Goal: Find specific page/section: Find specific page/section

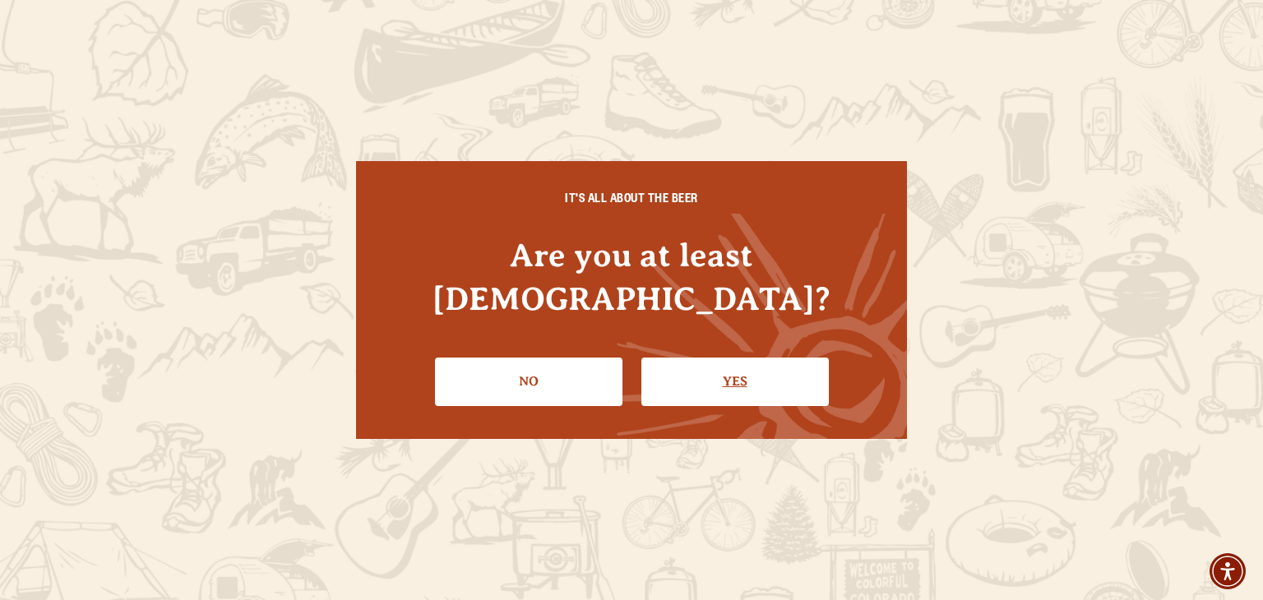
click at [730, 359] on link "Yes" at bounding box center [734, 382] width 187 height 48
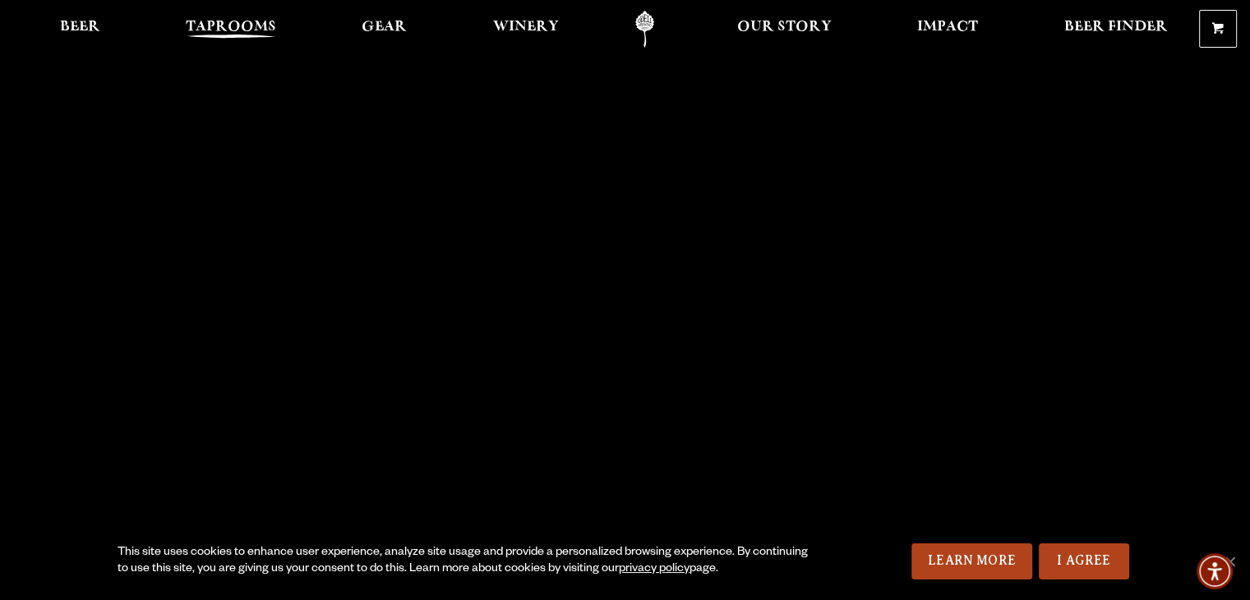
click at [237, 30] on span "Taprooms" at bounding box center [231, 27] width 90 height 13
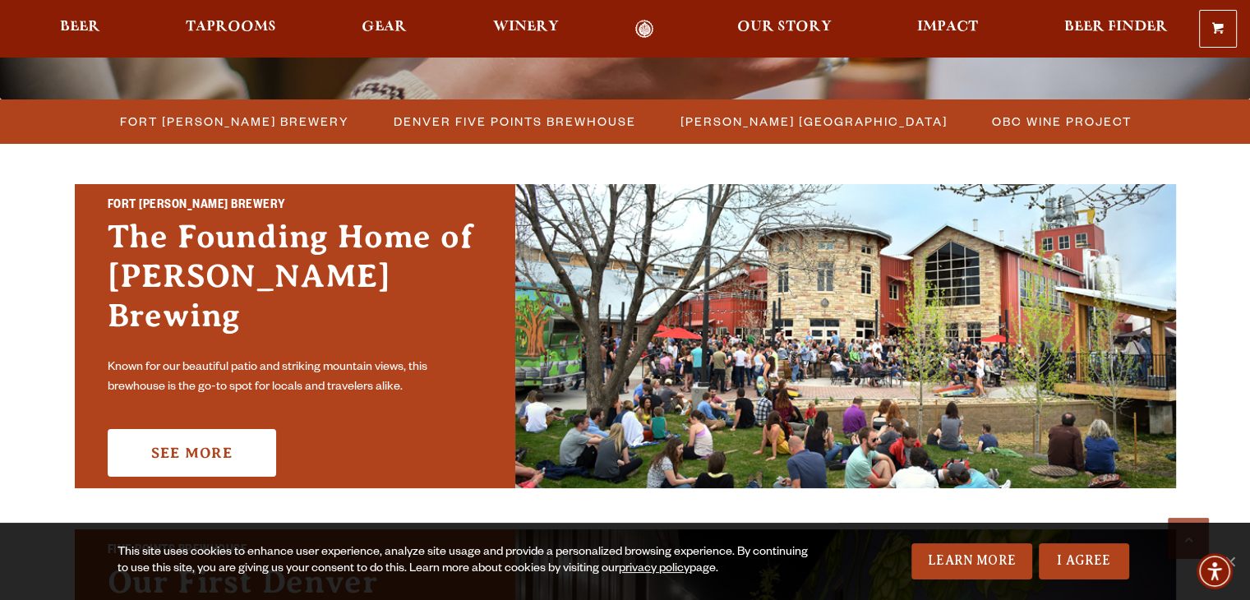
scroll to position [447, 0]
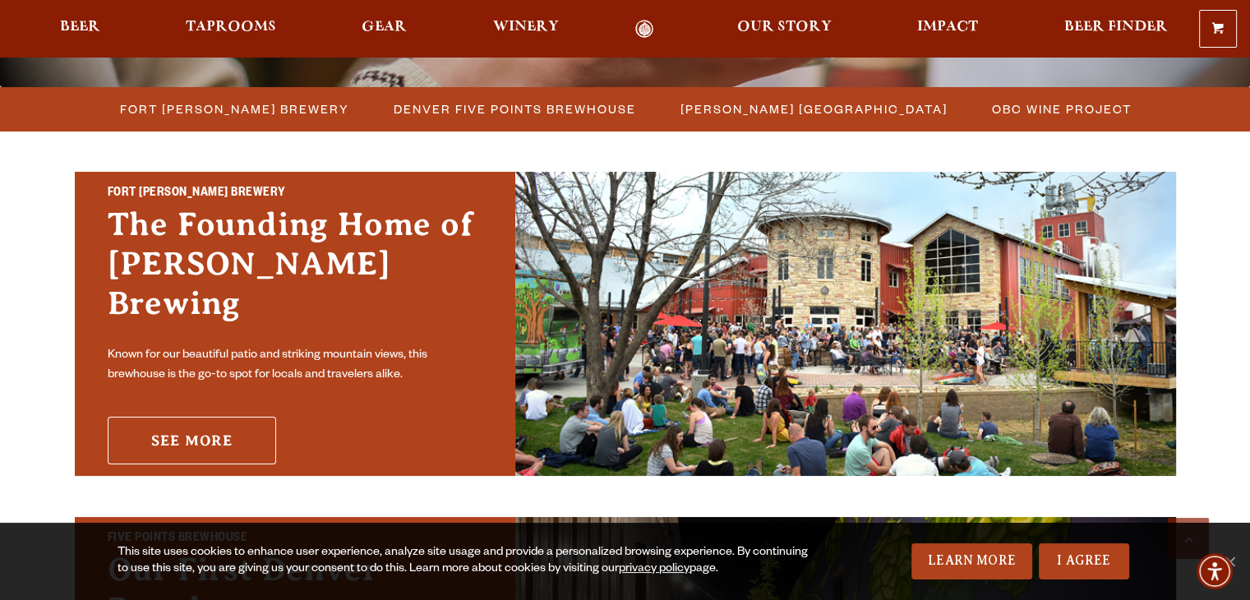
click at [218, 425] on link "See More" at bounding box center [192, 441] width 169 height 48
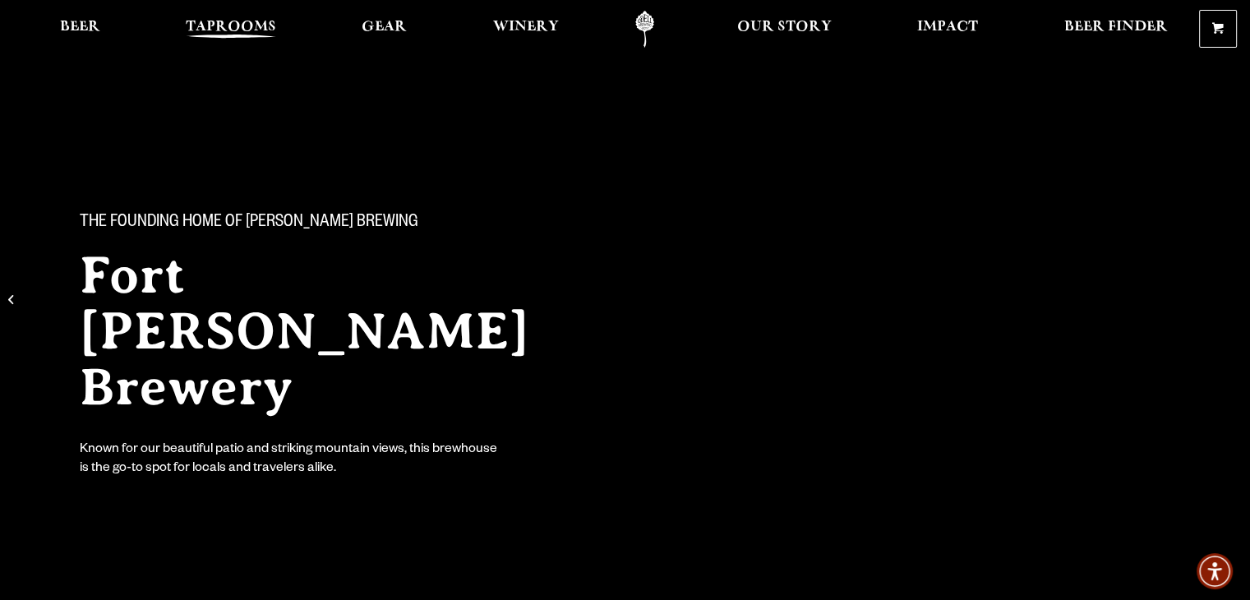
click at [1063, 481] on div "The Founding Home of Odell Brewing Fort Collins Brewery Known for our beautiful…" at bounding box center [625, 279] width 1250 height 558
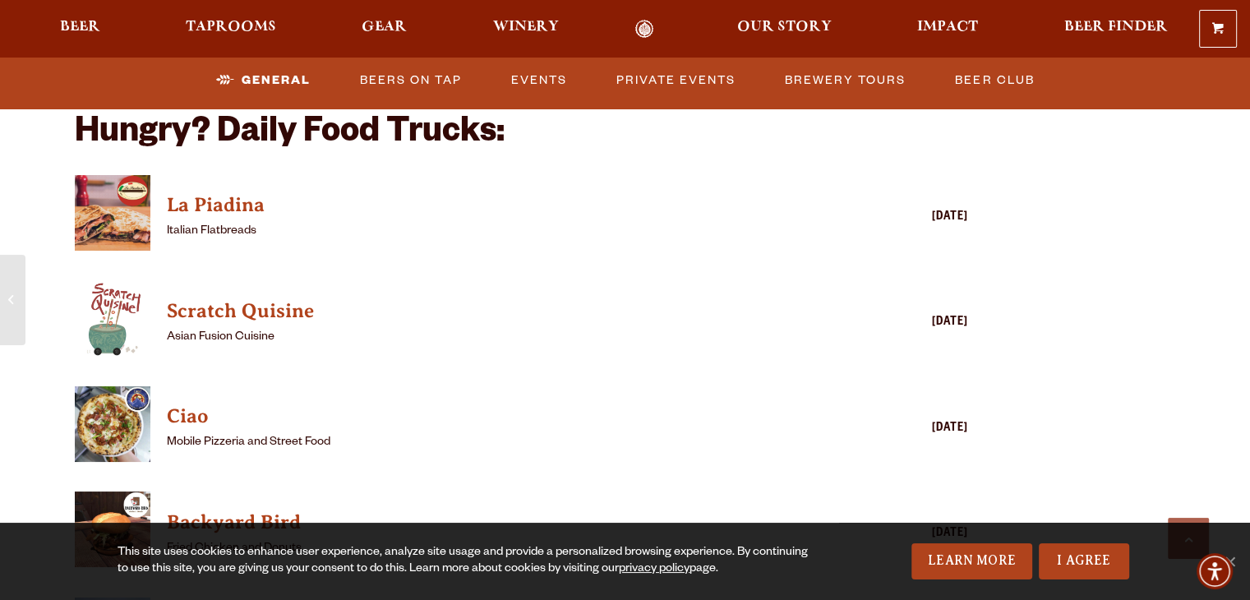
scroll to position [1604, 0]
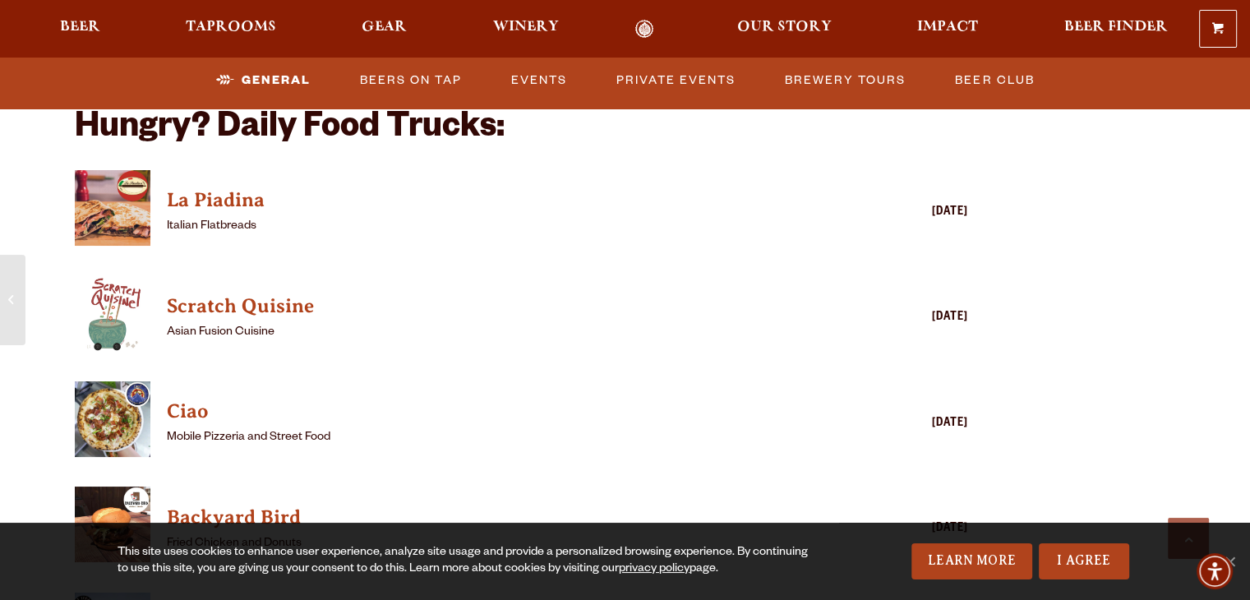
click at [123, 401] on img "View Ciao details (opens in a new window)" at bounding box center [113, 419] width 76 height 76
